Goal: Check status: Check status

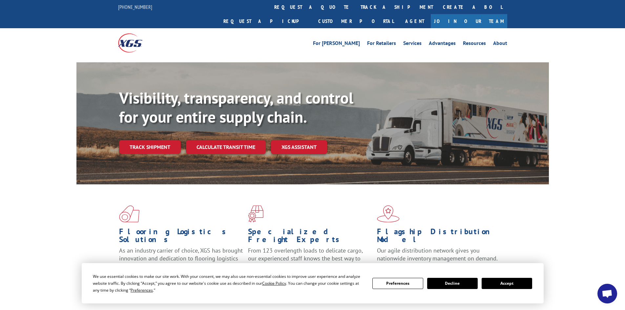
click at [508, 283] on button "Accept" at bounding box center [507, 283] width 51 height 11
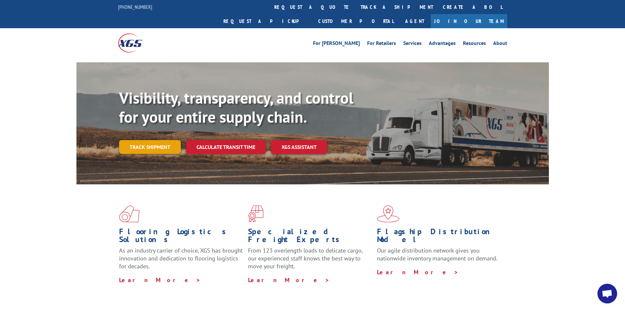
click at [161, 140] on link "Track shipment" at bounding box center [150, 147] width 62 height 14
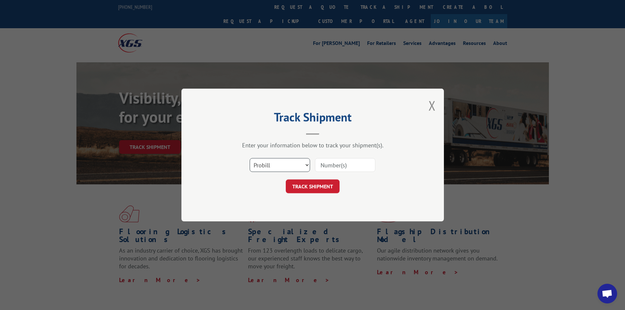
click at [289, 169] on select "Select category... Probill BOL PO" at bounding box center [280, 165] width 60 height 14
select select "bol"
click at [250, 158] on select "Select category... Probill BOL PO" at bounding box center [280, 165] width 60 height 14
click at [321, 167] on input at bounding box center [345, 165] width 60 height 14
paste input "5235660"
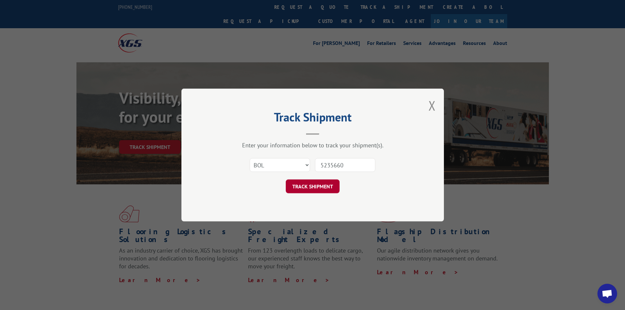
type input "5235660"
click at [320, 189] on button "TRACK SHIPMENT" at bounding box center [313, 187] width 54 height 14
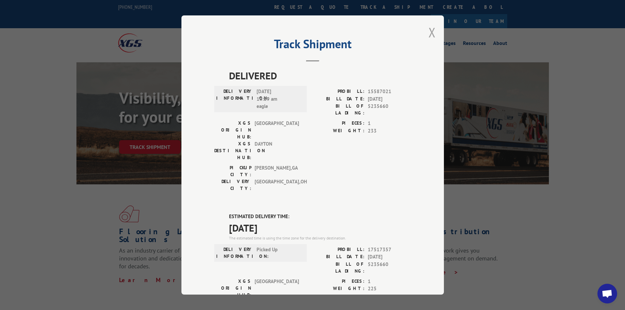
click at [429, 33] on button "Close modal" at bounding box center [432, 32] width 7 height 17
